Goal: Task Accomplishment & Management: Manage account settings

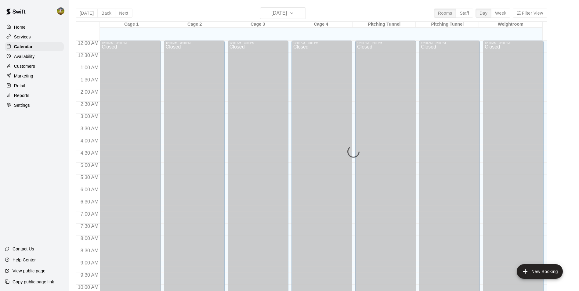
scroll to position [310, 0]
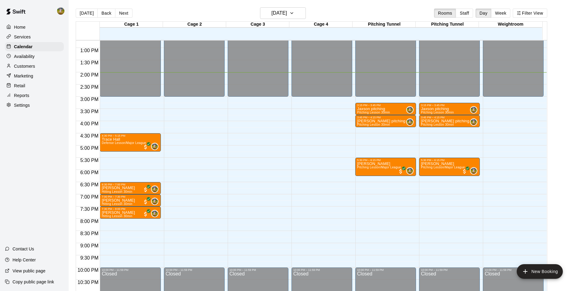
click at [21, 65] on p "Customers" at bounding box center [24, 66] width 21 height 6
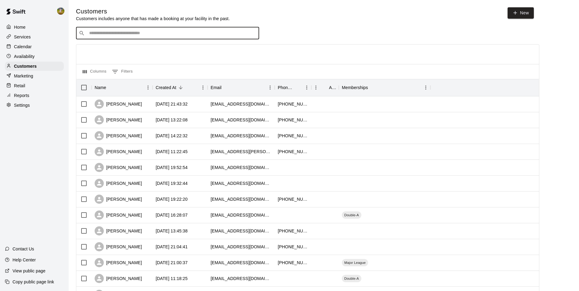
click at [145, 34] on input "Search customers by name or email" at bounding box center [171, 33] width 169 height 6
type input "**********"
click at [121, 49] on p "[PERSON_NAME] [PERSON_NAME]" at bounding box center [131, 47] width 76 height 6
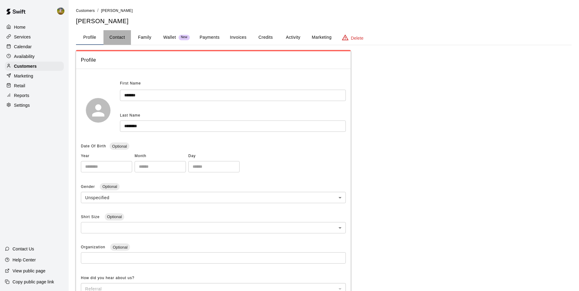
click at [124, 36] on button "Contact" at bounding box center [116, 37] width 27 height 15
select select "**"
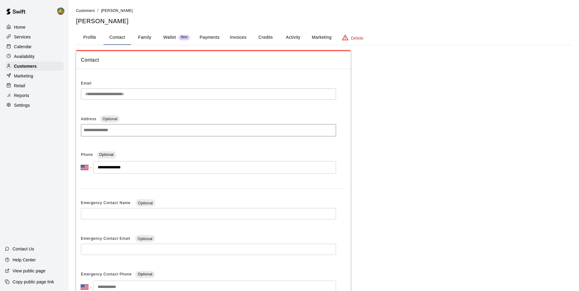
click at [97, 38] on button "Profile" at bounding box center [89, 37] width 27 height 15
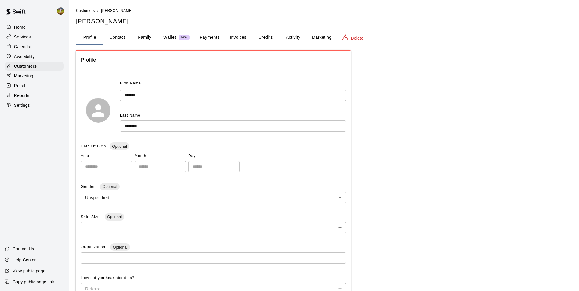
click at [27, 29] on div "Home" at bounding box center [34, 27] width 59 height 9
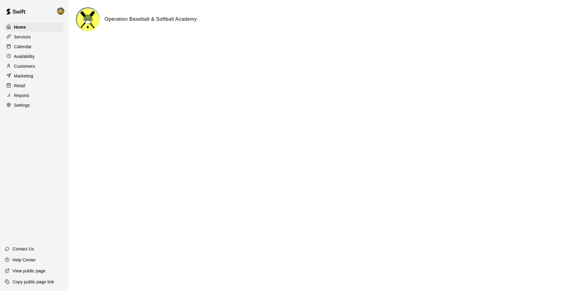
click at [28, 69] on p "Customers" at bounding box center [24, 66] width 21 height 6
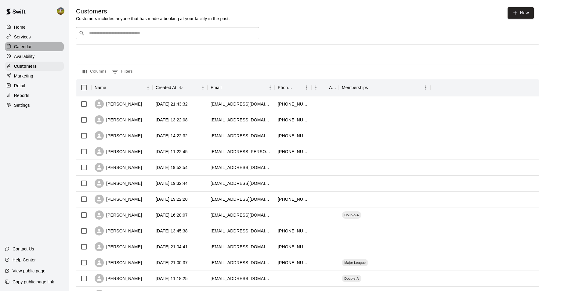
click at [27, 45] on p "Calendar" at bounding box center [23, 47] width 18 height 6
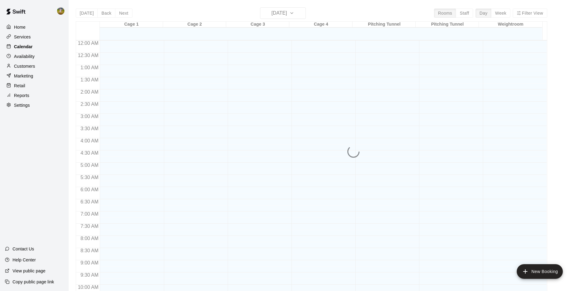
scroll to position [310, 0]
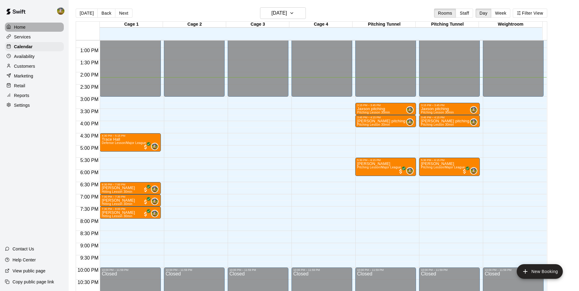
click at [24, 25] on p "Home" at bounding box center [20, 27] width 12 height 6
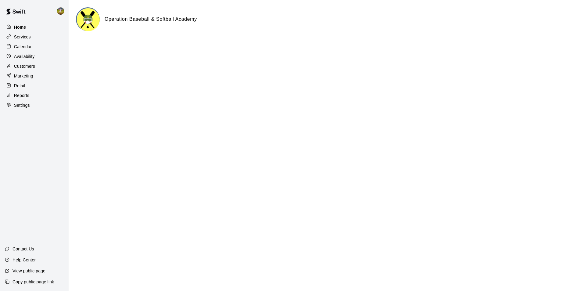
click at [31, 25] on div "Home" at bounding box center [34, 27] width 59 height 9
click at [25, 63] on div "Customers" at bounding box center [34, 66] width 59 height 9
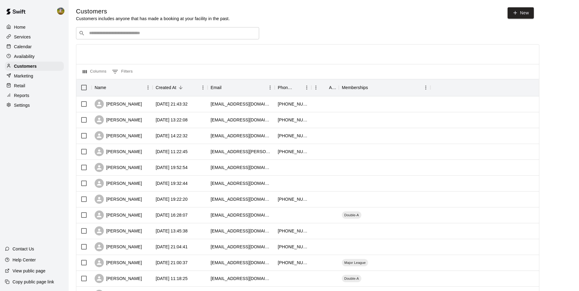
click at [29, 57] on p "Availability" at bounding box center [24, 56] width 21 height 6
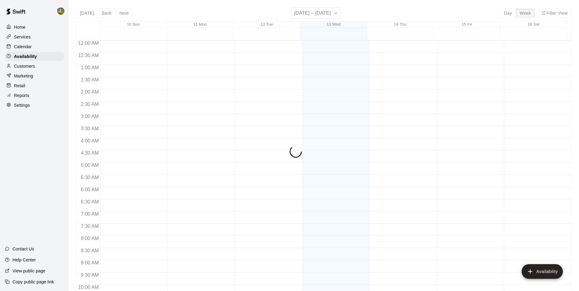
scroll to position [329, 0]
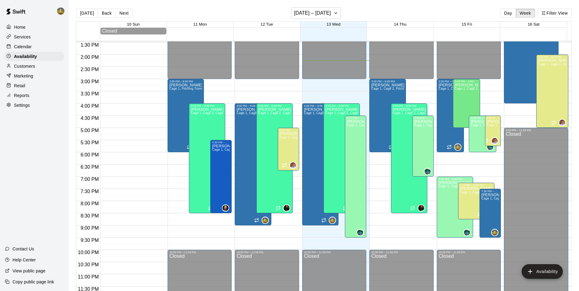
click at [121, 12] on button "Next" at bounding box center [123, 13] width 17 height 9
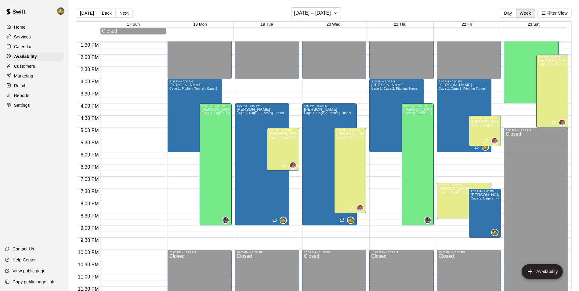
click at [26, 46] on p "Calendar" at bounding box center [23, 47] width 18 height 6
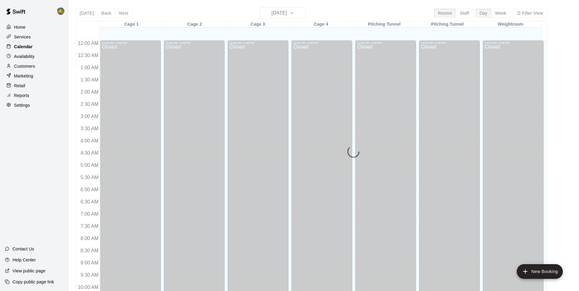
scroll to position [310, 0]
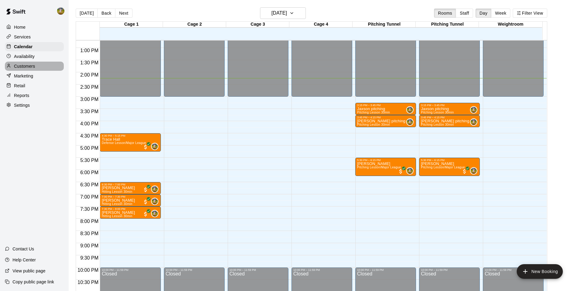
click at [33, 67] on p "Customers" at bounding box center [24, 66] width 21 height 6
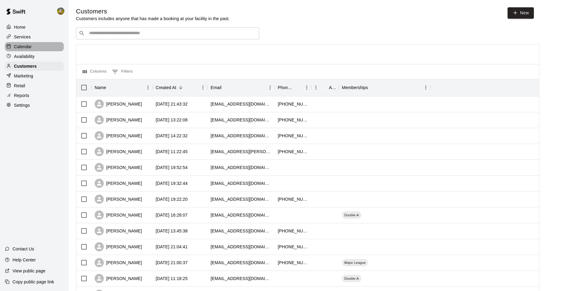
click at [26, 48] on p "Calendar" at bounding box center [23, 47] width 18 height 6
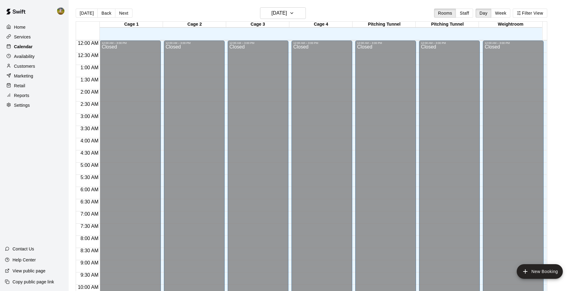
scroll to position [310, 0]
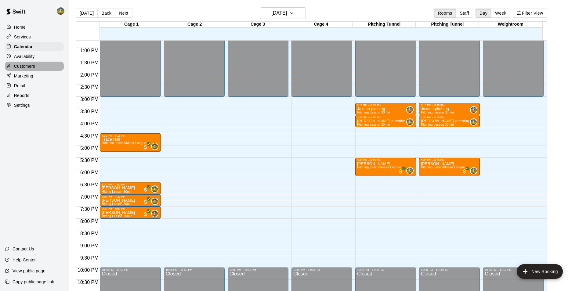
click at [38, 70] on div "Customers" at bounding box center [34, 66] width 59 height 9
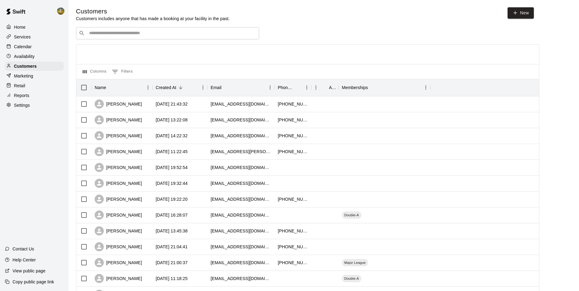
click at [29, 106] on p "Settings" at bounding box center [22, 105] width 16 height 6
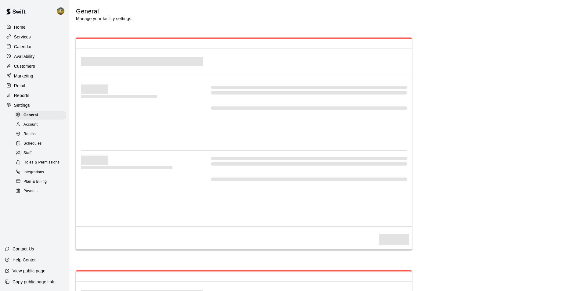
select select "**"
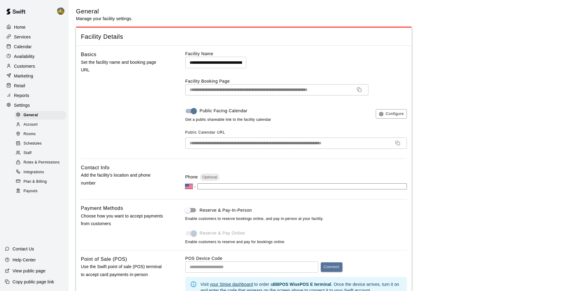
click at [40, 157] on div "Staff" at bounding box center [41, 153] width 52 height 9
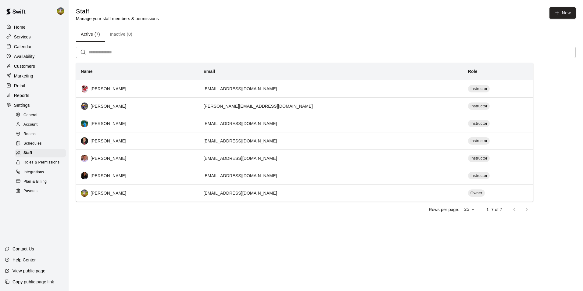
click at [34, 59] on p "Availability" at bounding box center [24, 56] width 21 height 6
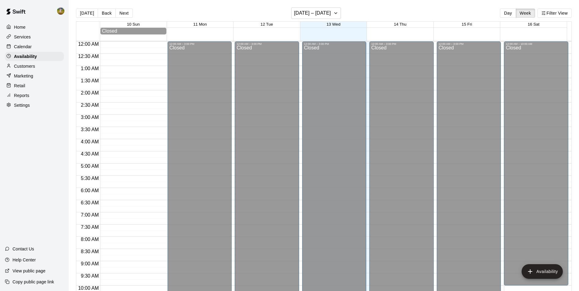
scroll to position [329, 0]
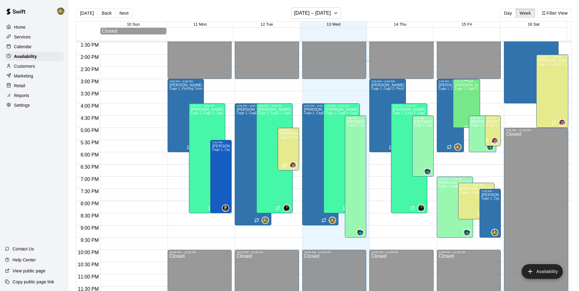
click at [457, 90] on span "Cage 1, Cage 2, Pitching Tunnel" at bounding box center [478, 88] width 47 height 3
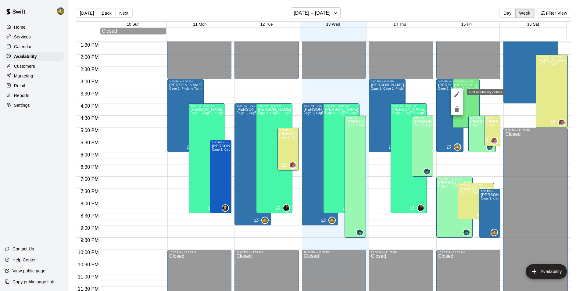
click at [457, 94] on icon "edit" at bounding box center [456, 94] width 5 height 5
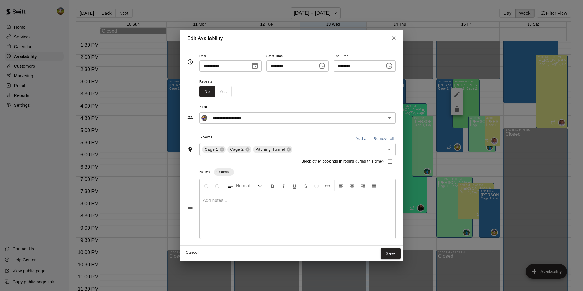
click at [397, 39] on icon "Close" at bounding box center [394, 38] width 6 height 6
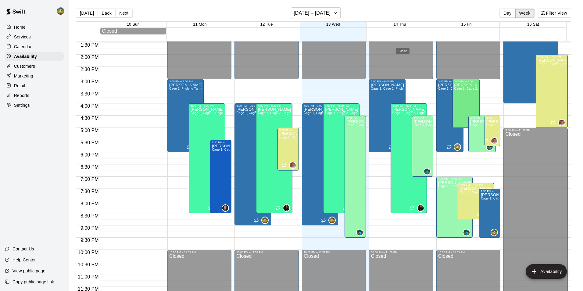
type input "**********"
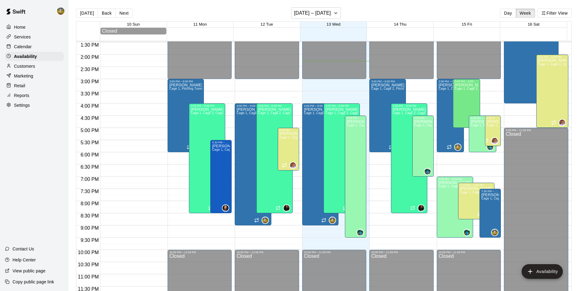
click at [25, 69] on p "Customers" at bounding box center [24, 66] width 21 height 6
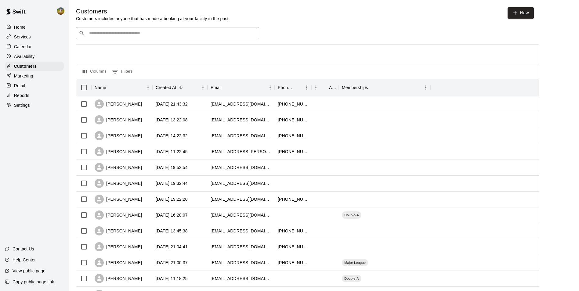
click at [44, 105] on div "Settings" at bounding box center [34, 105] width 59 height 9
select select "**"
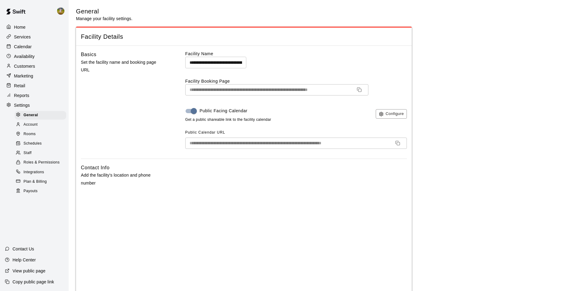
click at [41, 155] on div "Staff" at bounding box center [41, 153] width 52 height 9
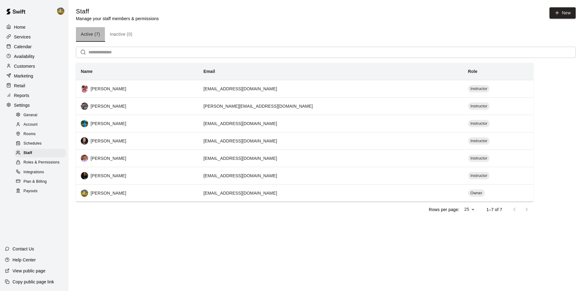
click at [89, 33] on button "Active (7)" at bounding box center [90, 34] width 29 height 15
click at [35, 156] on div "Staff" at bounding box center [41, 153] width 52 height 9
click at [52, 165] on span "Roles & Permissions" at bounding box center [41, 163] width 36 height 6
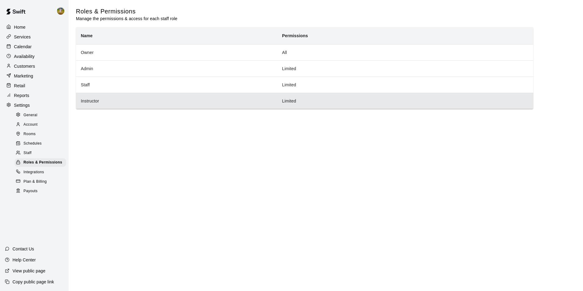
click at [271, 103] on th "Instructor" at bounding box center [176, 101] width 201 height 16
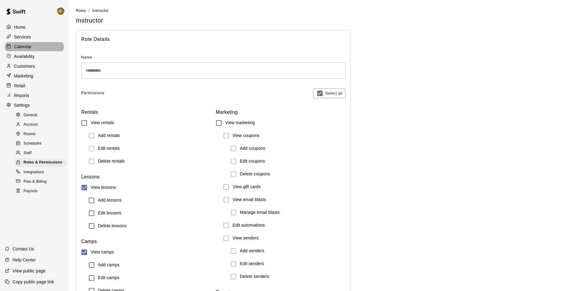
click at [27, 43] on div "Calendar" at bounding box center [34, 46] width 59 height 9
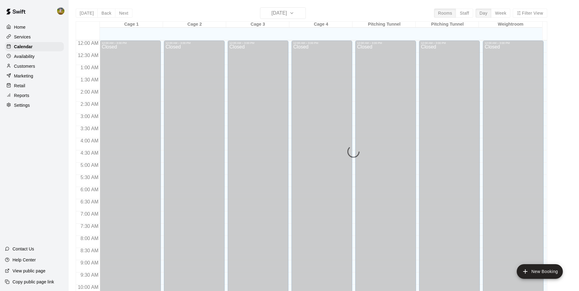
scroll to position [310, 0]
